Goal: Check status: Check status

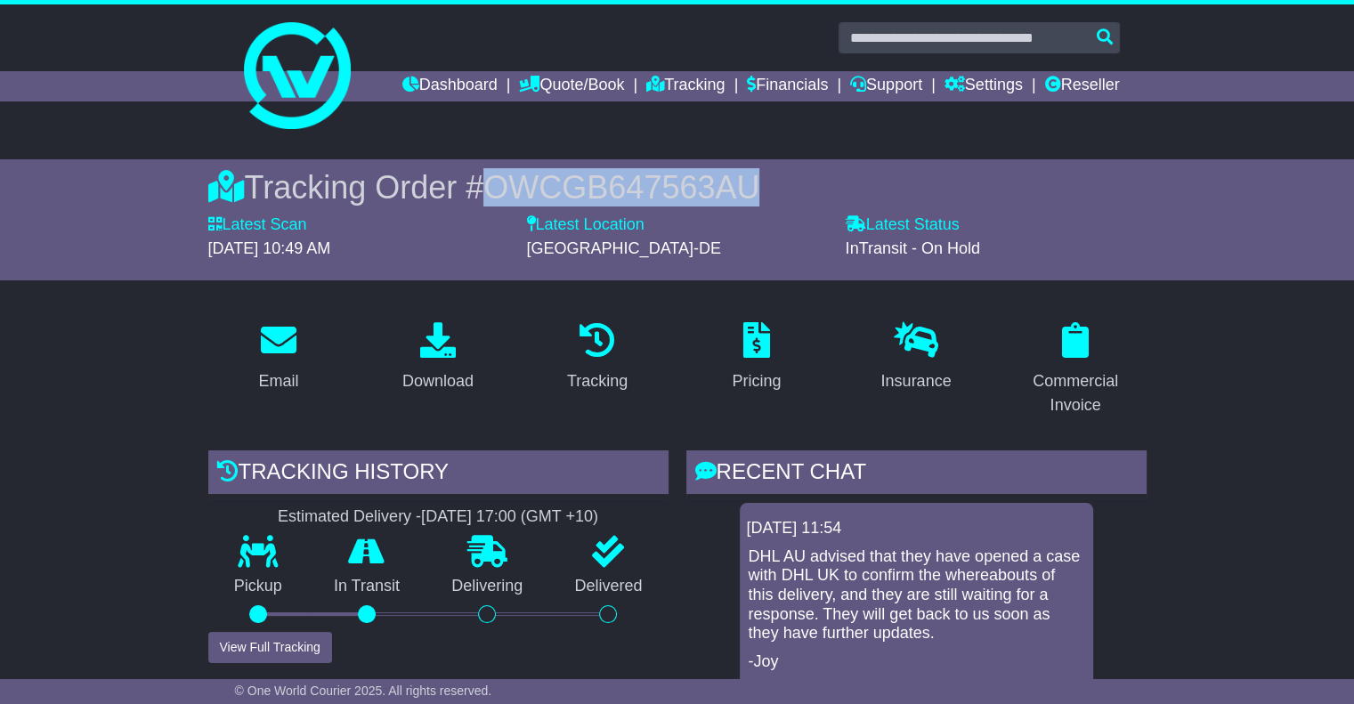
drag, startPoint x: 769, startPoint y: 181, endPoint x: 500, endPoint y: 188, distance: 269.0
click at [500, 188] on div "Tracking Order # OWCGB647563AU" at bounding box center [677, 187] width 939 height 38
click at [431, 76] on link "Dashboard" at bounding box center [450, 86] width 95 height 30
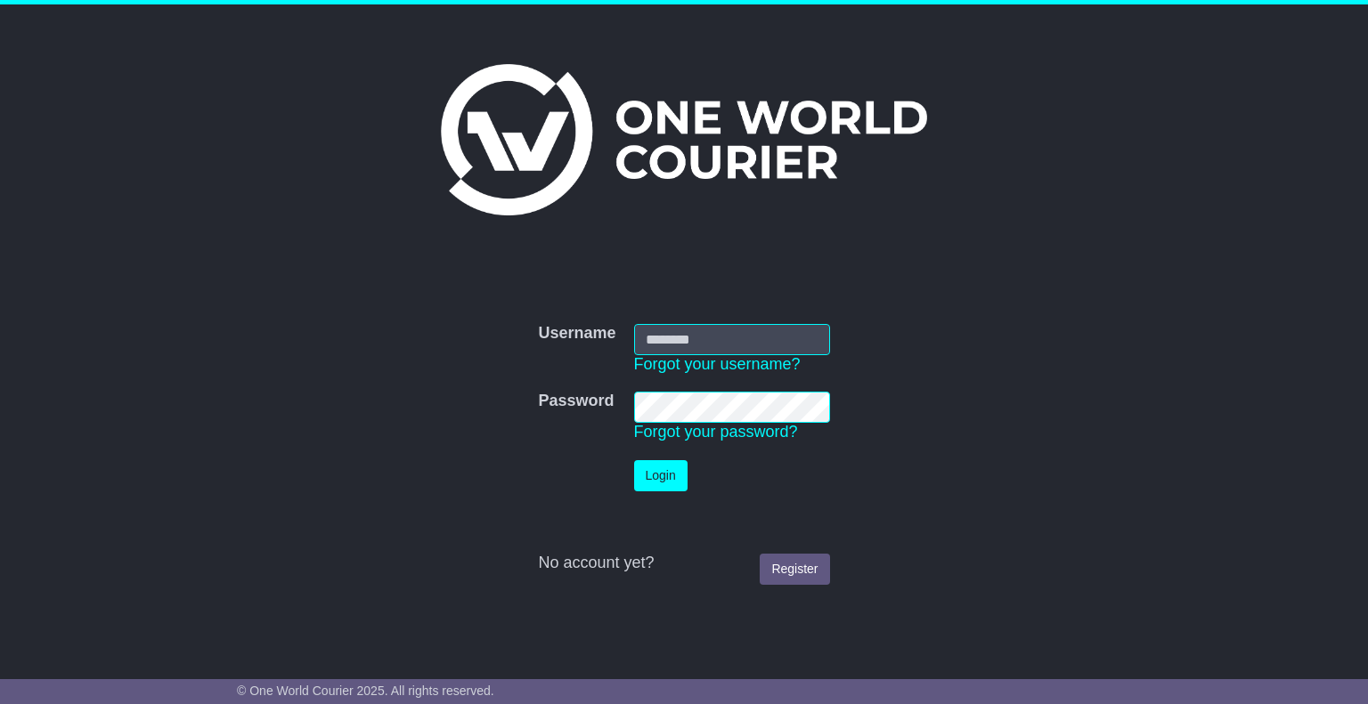
type input "*******"
click at [671, 477] on button "Login" at bounding box center [660, 475] width 53 height 31
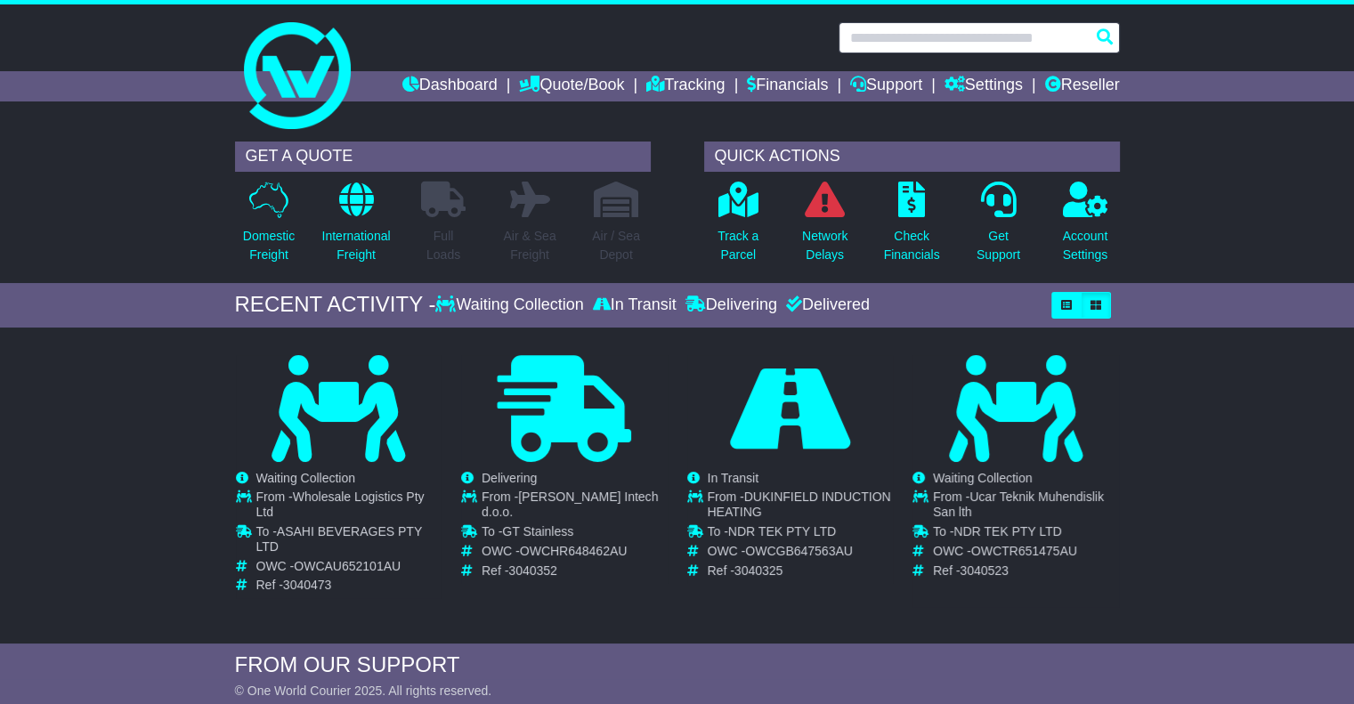
click at [913, 28] on input "text" at bounding box center [979, 37] width 281 height 31
paste input "**********"
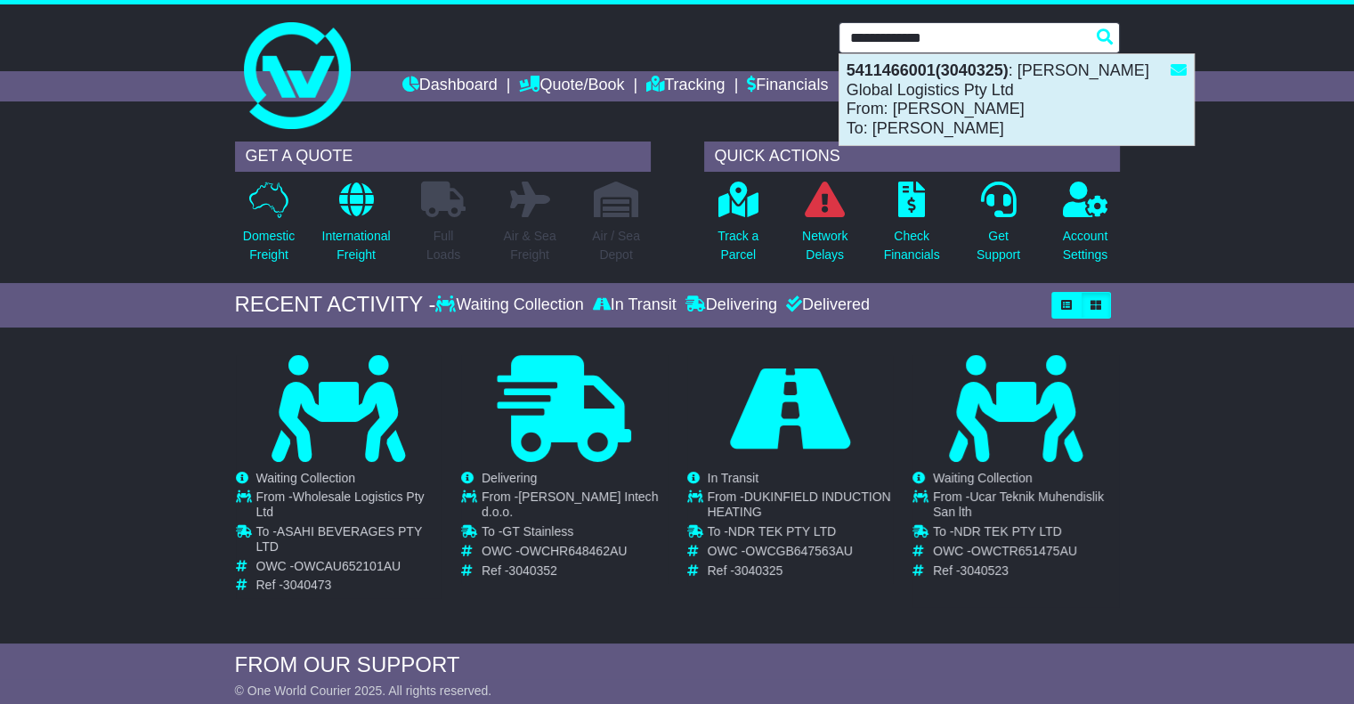
click at [921, 91] on div "5411466001(3040325) : [PERSON_NAME] Global Logistics Pty Ltd From: [PERSON_NAME…" at bounding box center [1017, 99] width 354 height 91
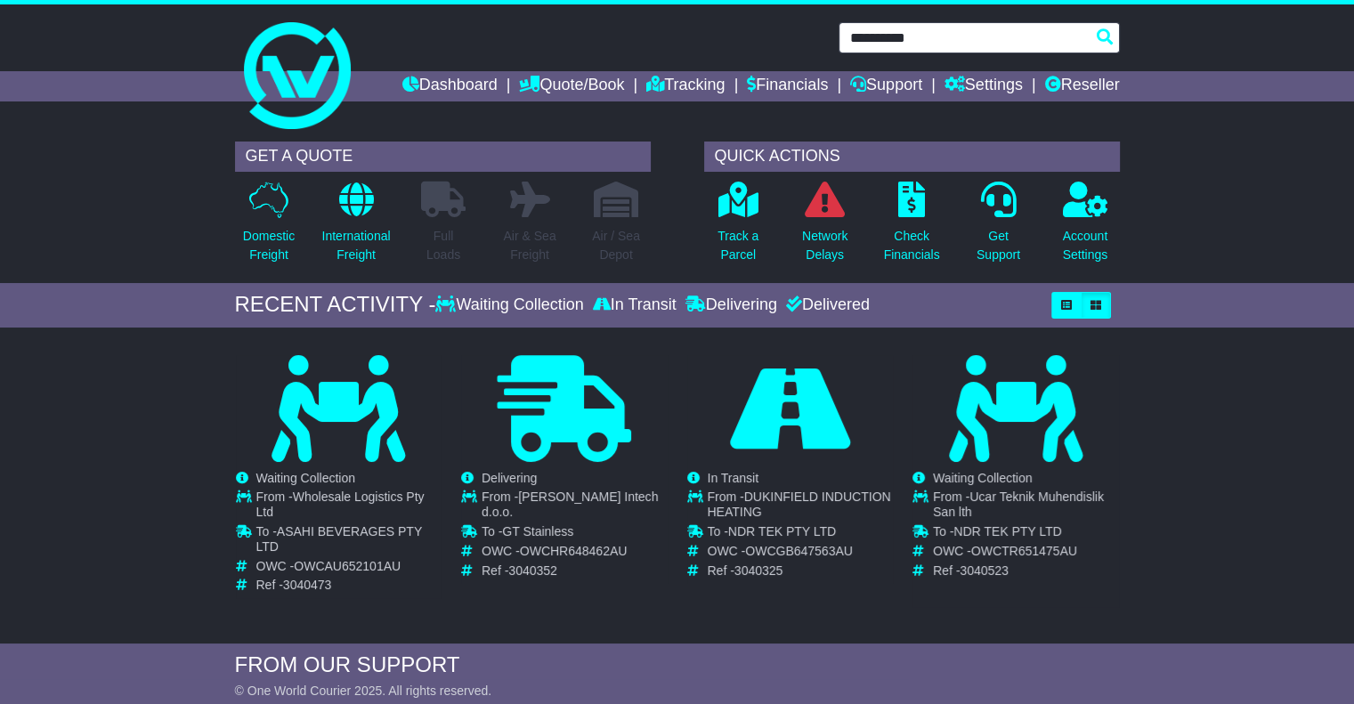
type input "**********"
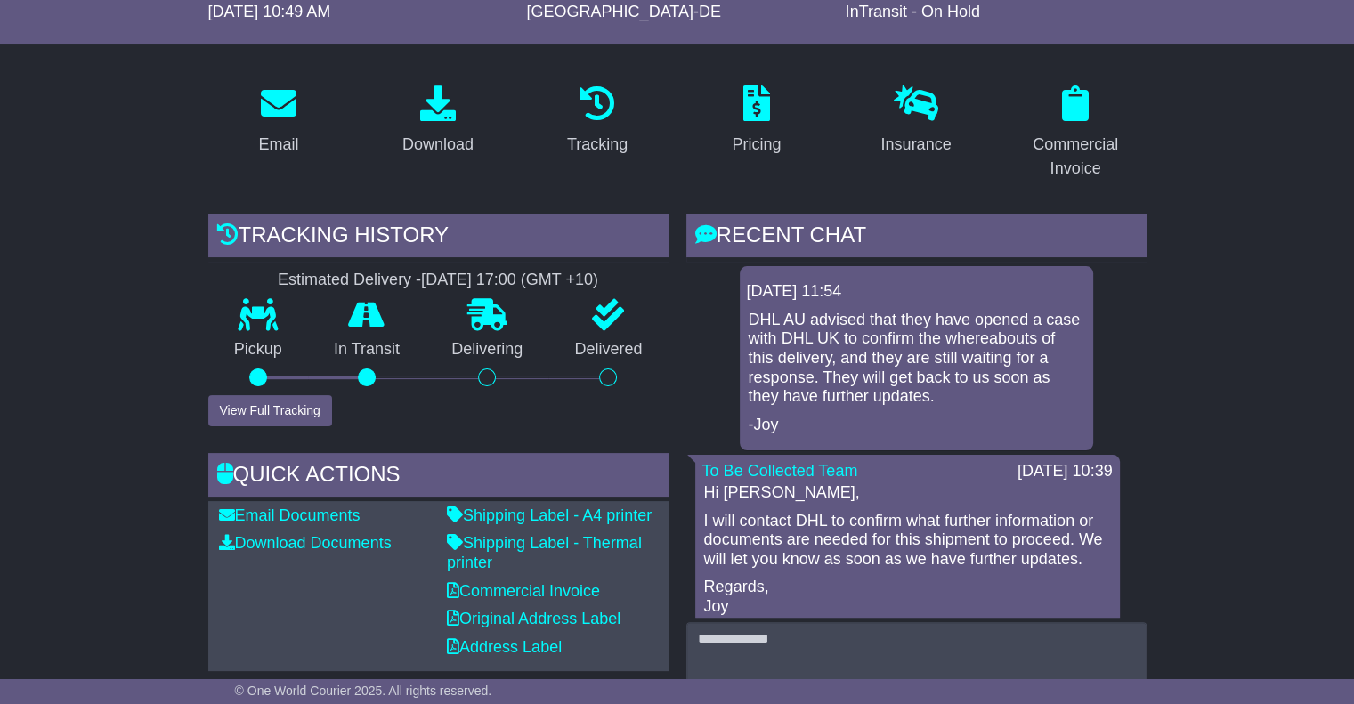
scroll to position [267, 0]
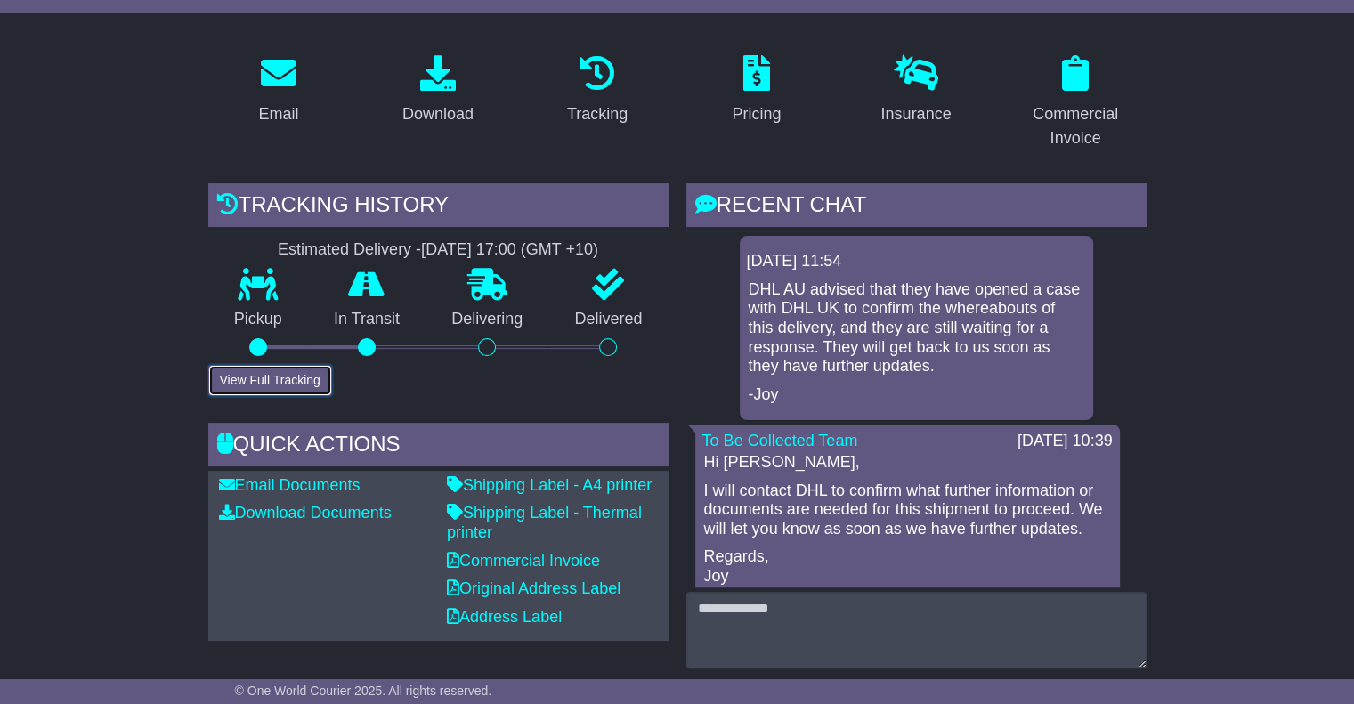
click at [274, 378] on button "View Full Tracking" at bounding box center [270, 380] width 124 height 31
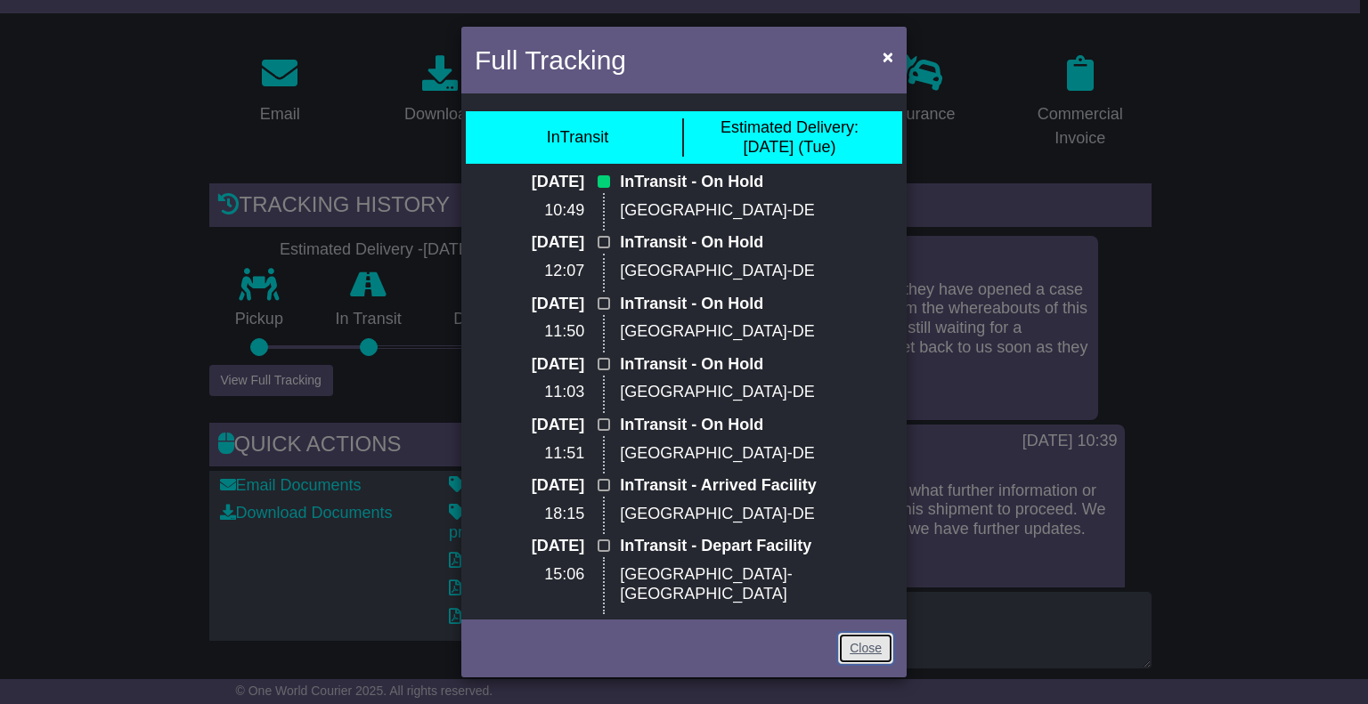
click at [865, 643] on link "Close" at bounding box center [865, 648] width 55 height 31
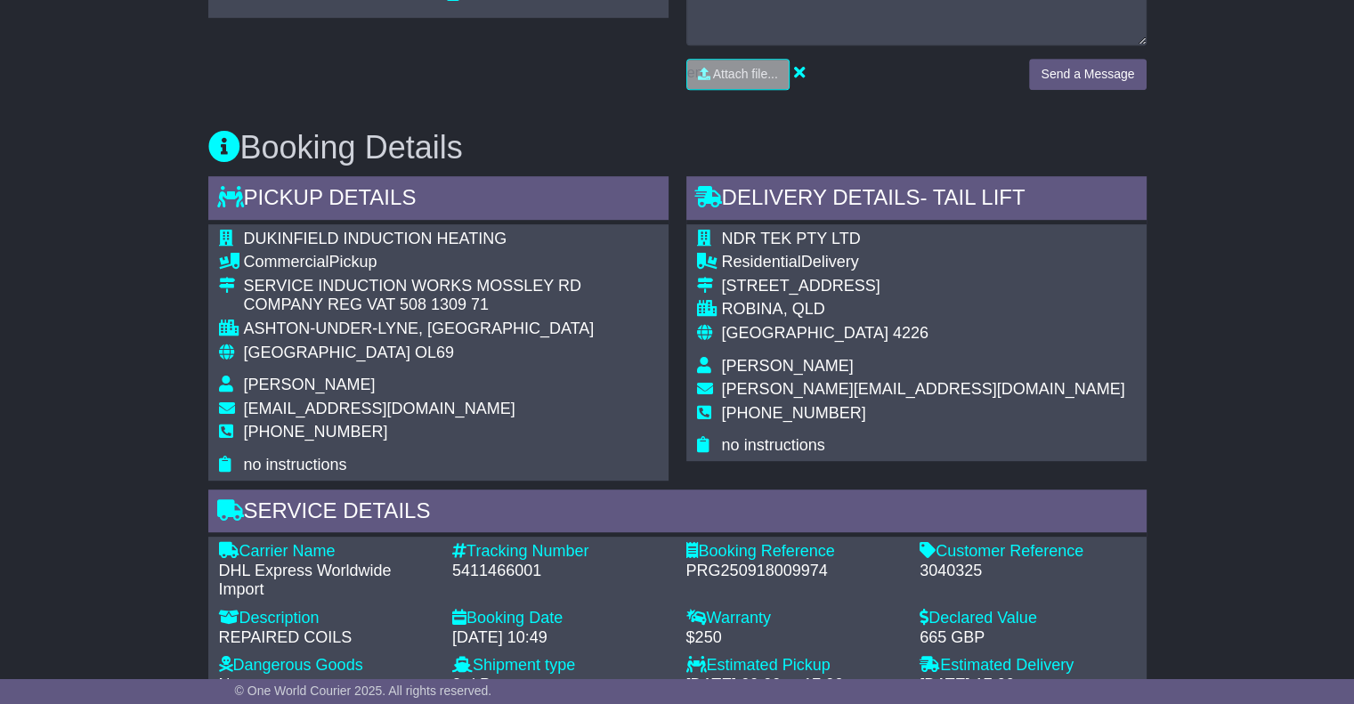
scroll to position [980, 0]
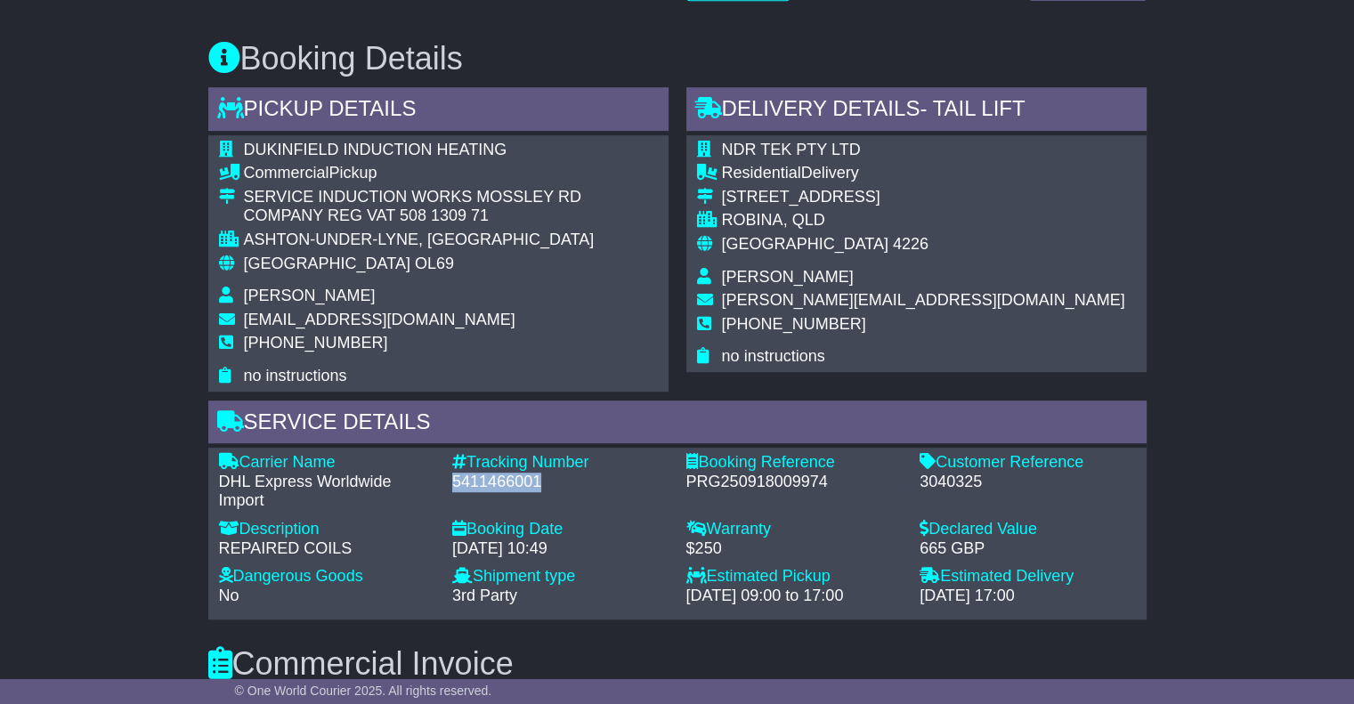
drag, startPoint x: 535, startPoint y: 480, endPoint x: 445, endPoint y: 479, distance: 89.9
click at [445, 479] on div "Tracking Number - 5411466001" at bounding box center [560, 482] width 234 height 58
copy div "5411466001"
